Goal: Task Accomplishment & Management: Use online tool/utility

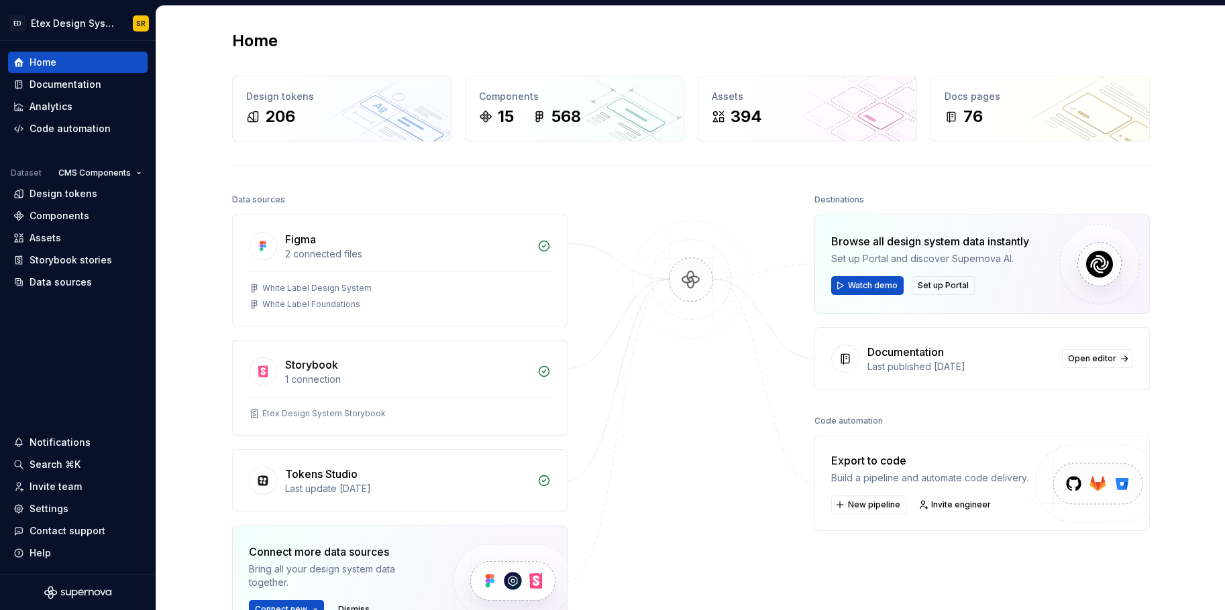
scroll to position [139, 0]
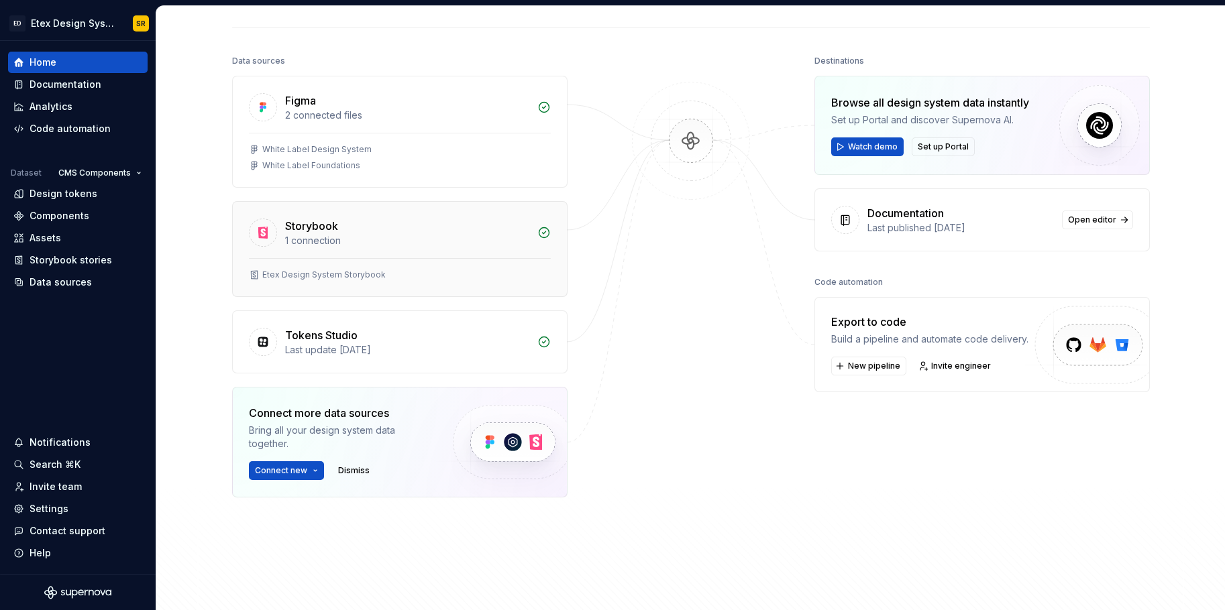
click at [345, 233] on div "Storybook" at bounding box center [407, 226] width 244 height 16
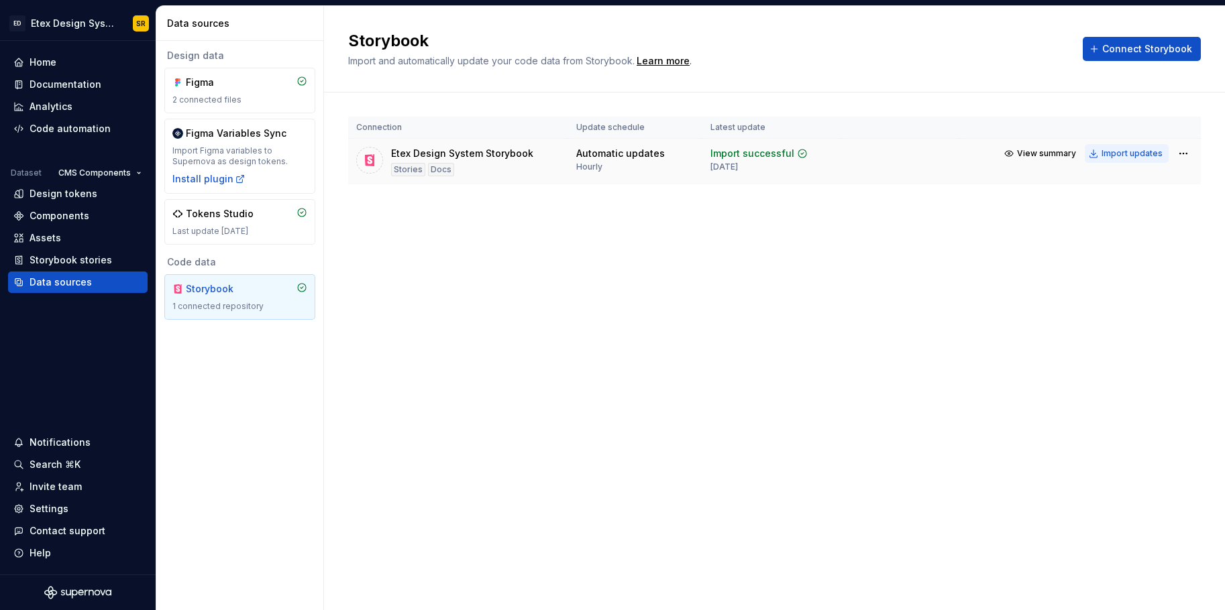
click at [1117, 154] on div "Import updates" at bounding box center [1131, 153] width 61 height 11
click at [804, 262] on div "Storybook Import and automatically update your code data from Storybook. Learn …" at bounding box center [774, 308] width 901 height 604
click at [76, 64] on div "Home" at bounding box center [77, 62] width 129 height 13
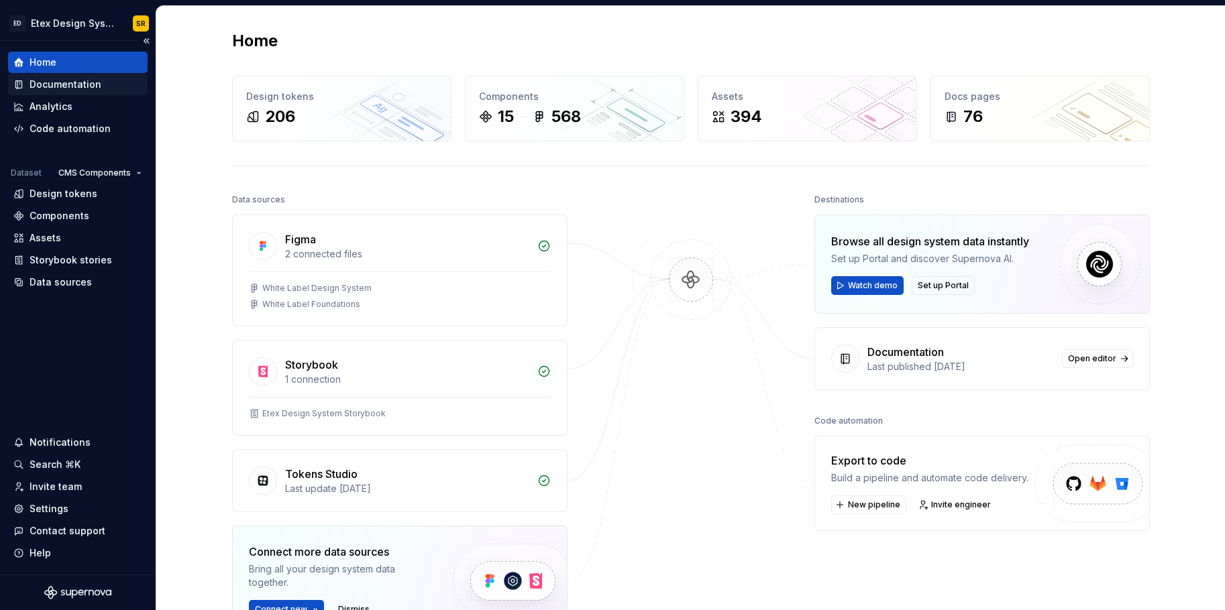
click at [84, 83] on div "Documentation" at bounding box center [66, 84] width 72 height 13
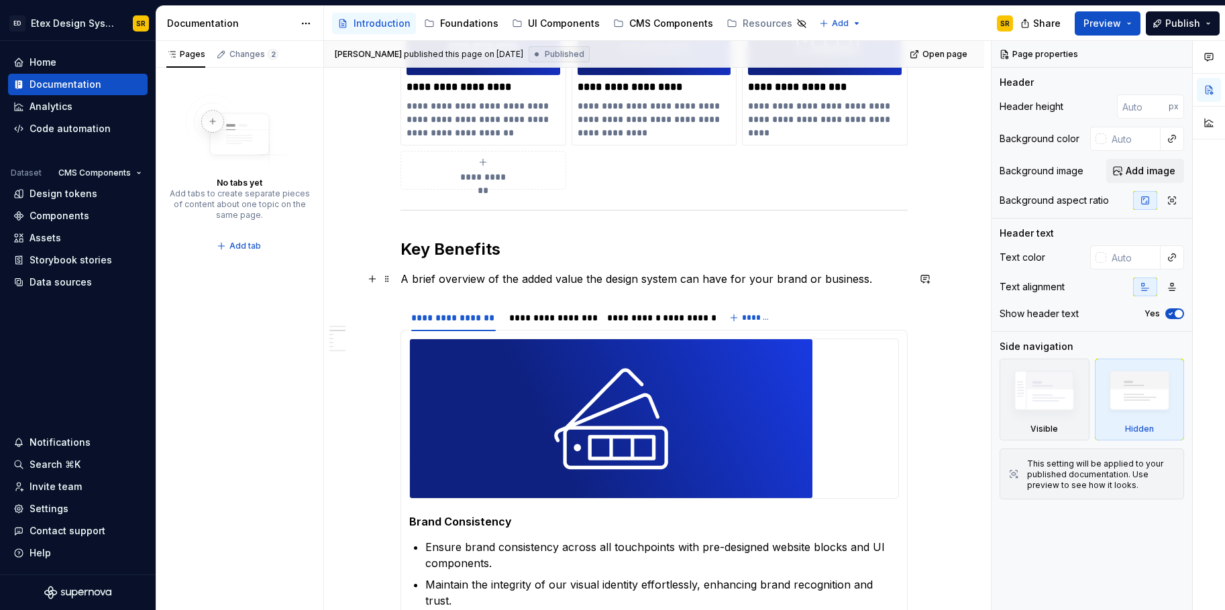
scroll to position [408, 0]
click at [1173, 28] on span "Publish" at bounding box center [1182, 23] width 35 height 13
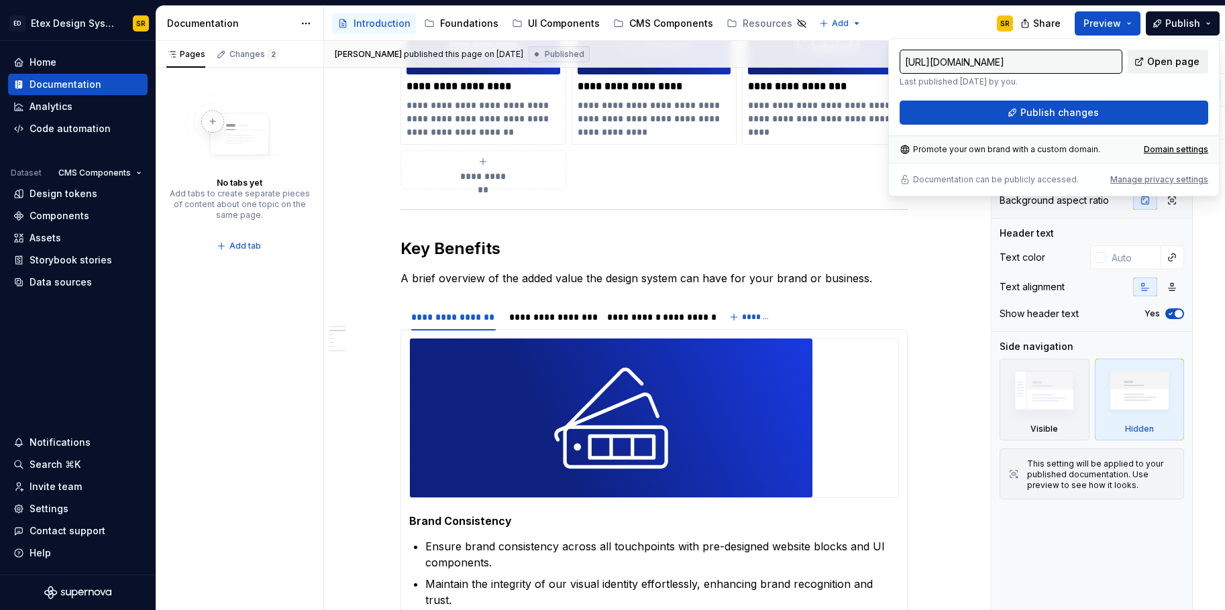
click at [1163, 66] on span "Open page" at bounding box center [1173, 61] width 52 height 13
type textarea "*"
